Goal: Information Seeking & Learning: Learn about a topic

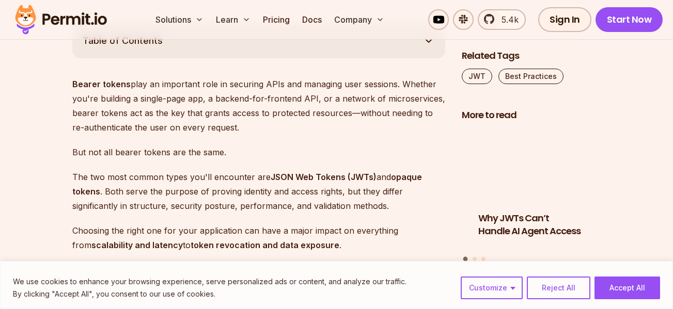
scroll to position [620, 0]
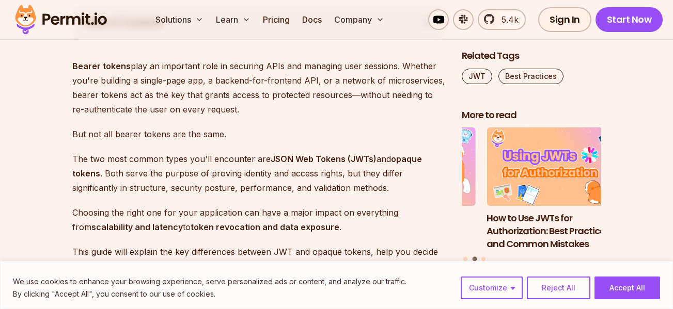
drag, startPoint x: 329, startPoint y: 134, endPoint x: 245, endPoint y: 188, distance: 99.5
click at [245, 188] on p "The two most common types you'll encounter are JSON Web Tokens (JWTs) and opaqu…" at bounding box center [258, 173] width 373 height 43
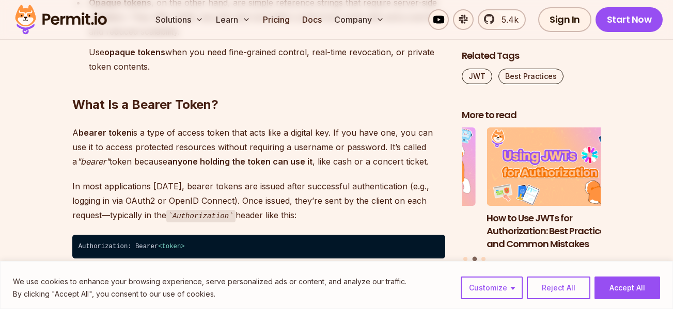
scroll to position [1033, 0]
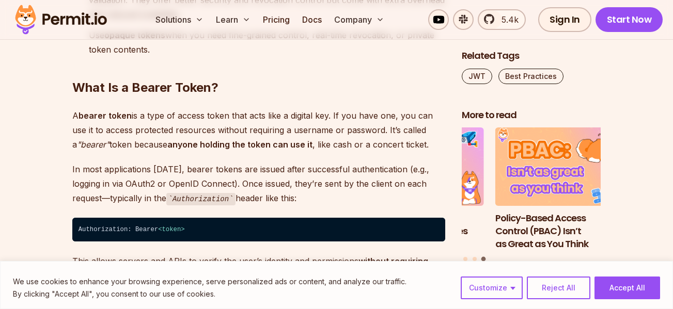
drag, startPoint x: 304, startPoint y: 187, endPoint x: 266, endPoint y: 162, distance: 45.6
click at [266, 162] on p "In most applications [DATE], bearer tokens are issued after successful authenti…" at bounding box center [258, 184] width 373 height 44
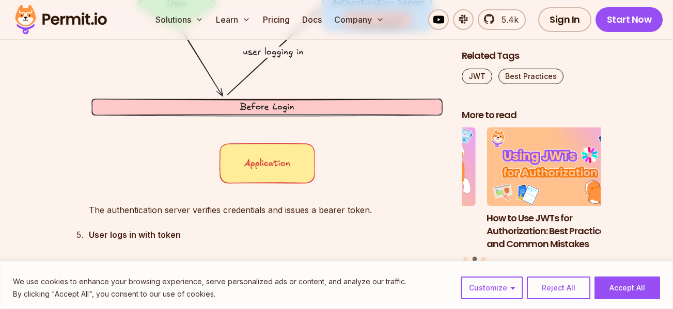
scroll to position [2532, 0]
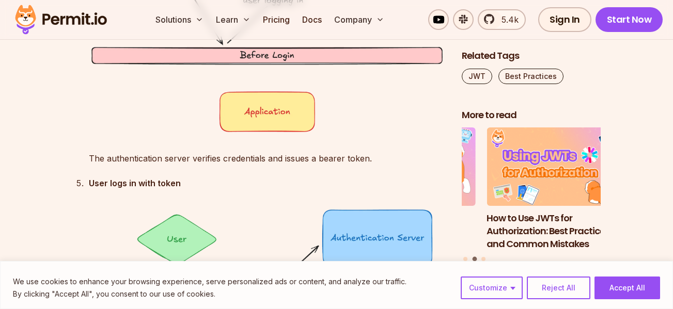
drag, startPoint x: 296, startPoint y: 169, endPoint x: 273, endPoint y: 171, distance: 22.8
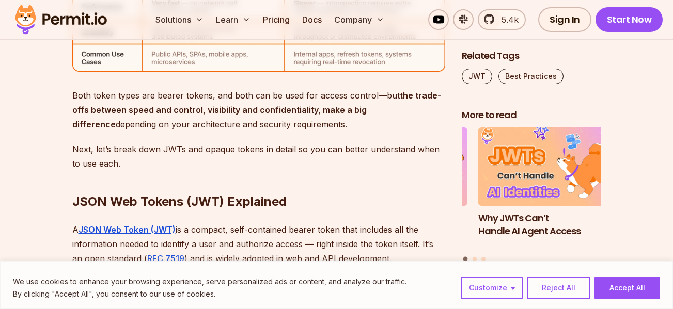
scroll to position [3616, 0]
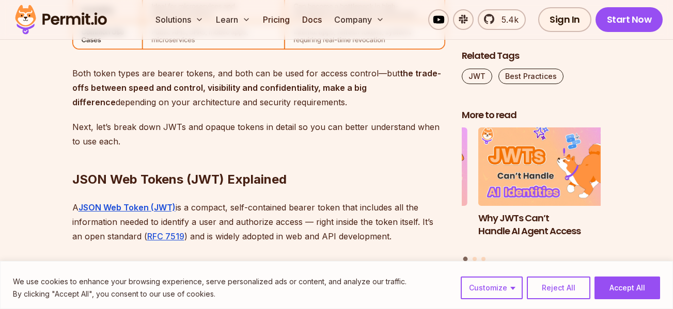
drag, startPoint x: 292, startPoint y: 204, endPoint x: 258, endPoint y: 170, distance: 47.9
click at [258, 170] on h2 "JSON Web Tokens (JWT) Explained" at bounding box center [258, 159] width 373 height 58
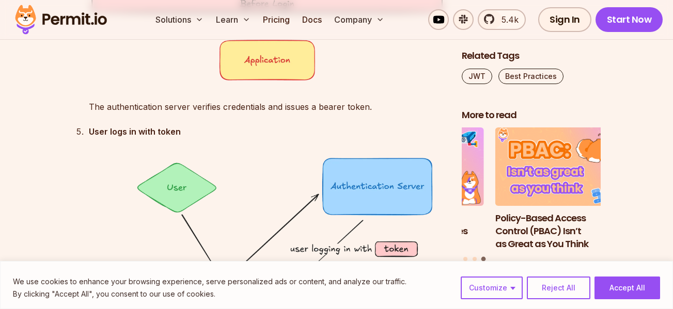
scroll to position [2635, 0]
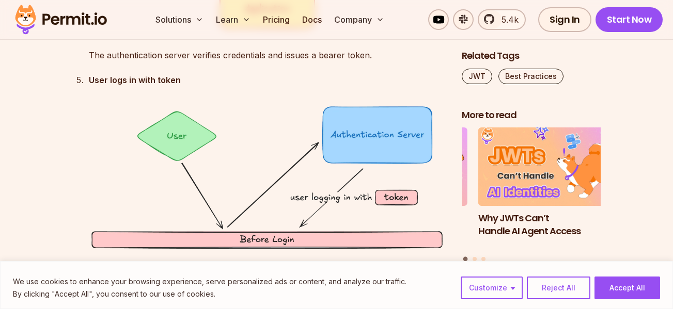
drag, startPoint x: 324, startPoint y: 160, endPoint x: 298, endPoint y: 134, distance: 36.5
click at [298, 134] on img at bounding box center [267, 211] width 356 height 215
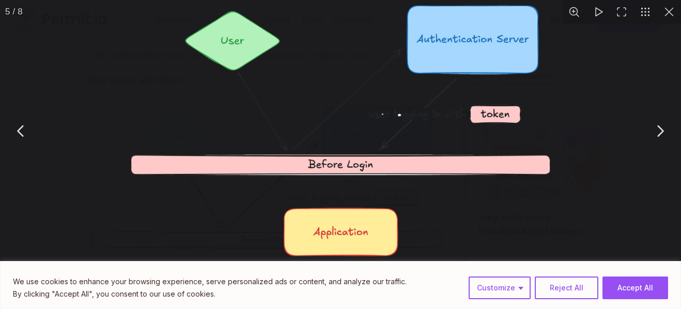
click at [662, 125] on button "You can close this modal content with the ESC key" at bounding box center [660, 131] width 26 height 26
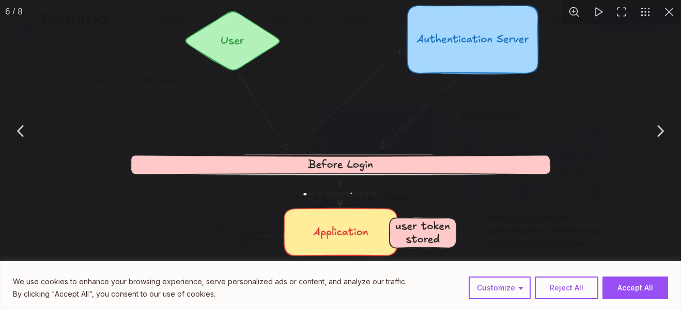
click at [656, 131] on button "You can close this modal content with the ESC key" at bounding box center [660, 131] width 26 height 26
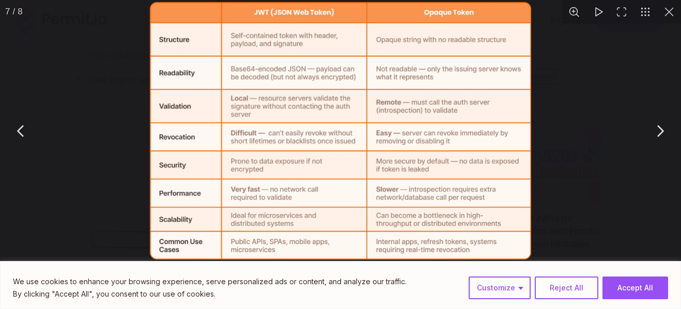
click at [673, 13] on button "You can close this modal content with the ESC key" at bounding box center [669, 12] width 24 height 24
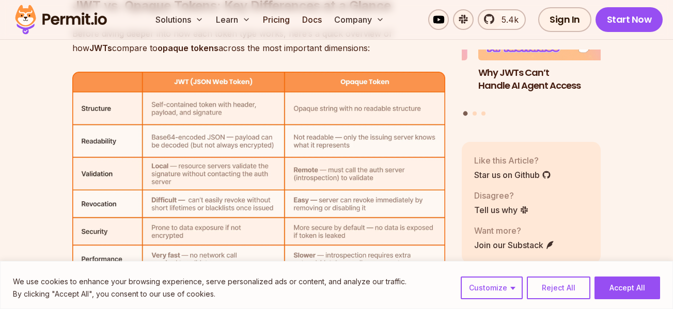
scroll to position [3358, 0]
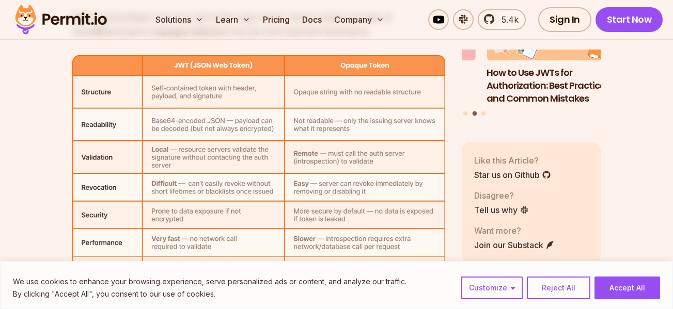
drag, startPoint x: 438, startPoint y: 158, endPoint x: 414, endPoint y: 164, distance: 24.1
drag, startPoint x: 414, startPoint y: 164, endPoint x: 375, endPoint y: 189, distance: 46.9
click at [375, 189] on img at bounding box center [258, 181] width 373 height 252
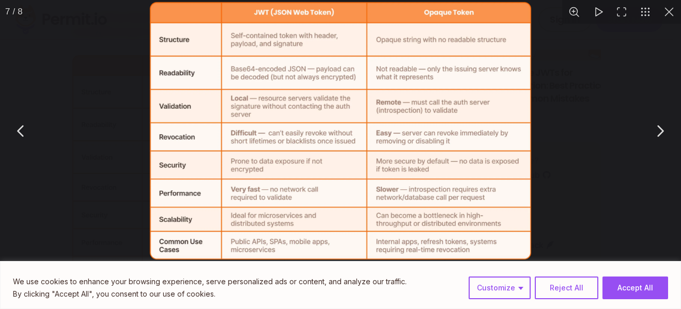
click at [408, 176] on img "You can close this modal content with the ESC key" at bounding box center [340, 131] width 381 height 258
click at [668, 16] on button "You can close this modal content with the ESC key" at bounding box center [669, 12] width 24 height 24
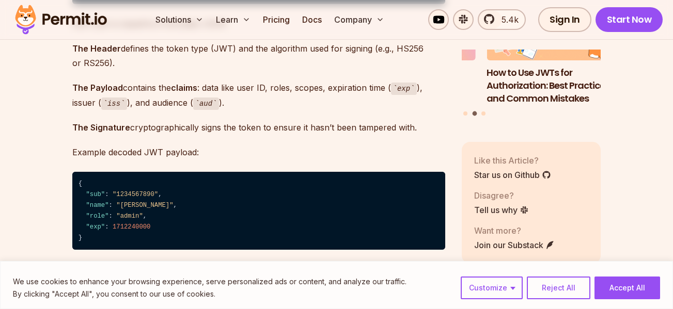
scroll to position [4030, 0]
